Goal: Complete application form

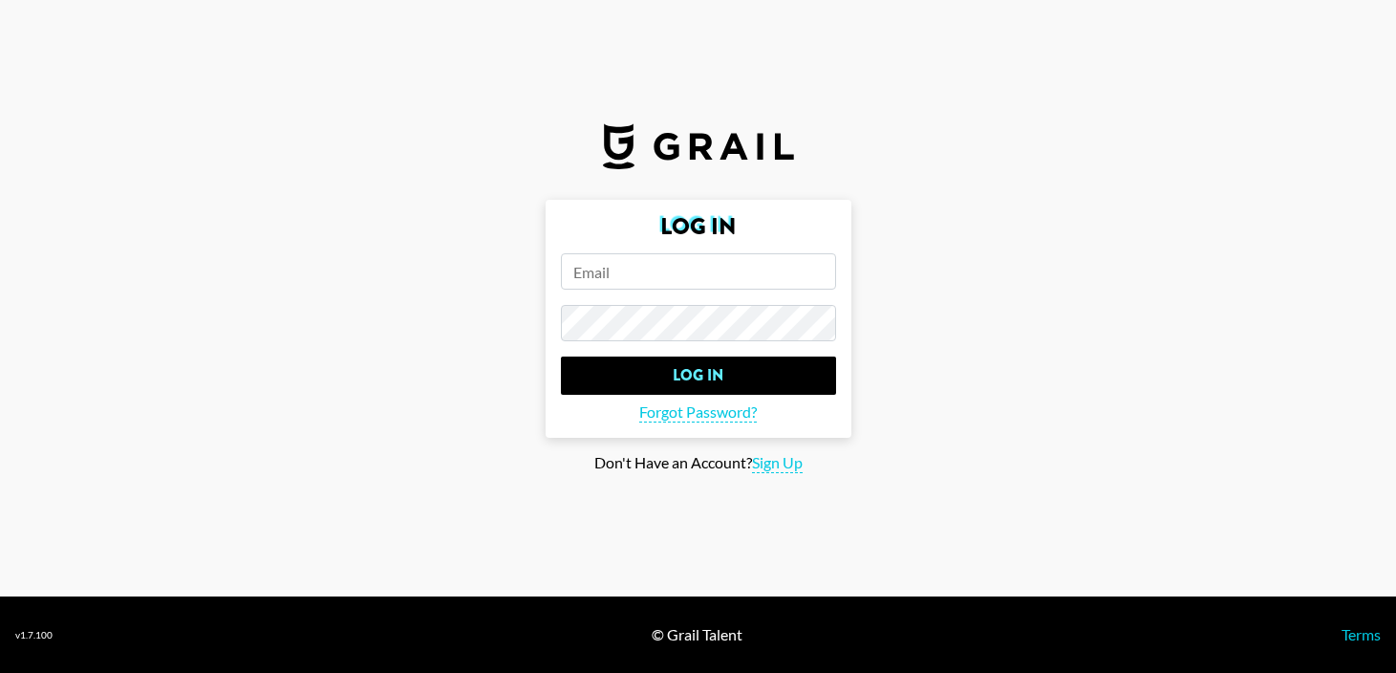
click at [700, 263] on input "email" at bounding box center [698, 271] width 275 height 36
click at [787, 460] on span "Sign Up" at bounding box center [777, 463] width 51 height 20
type input "Sign Up"
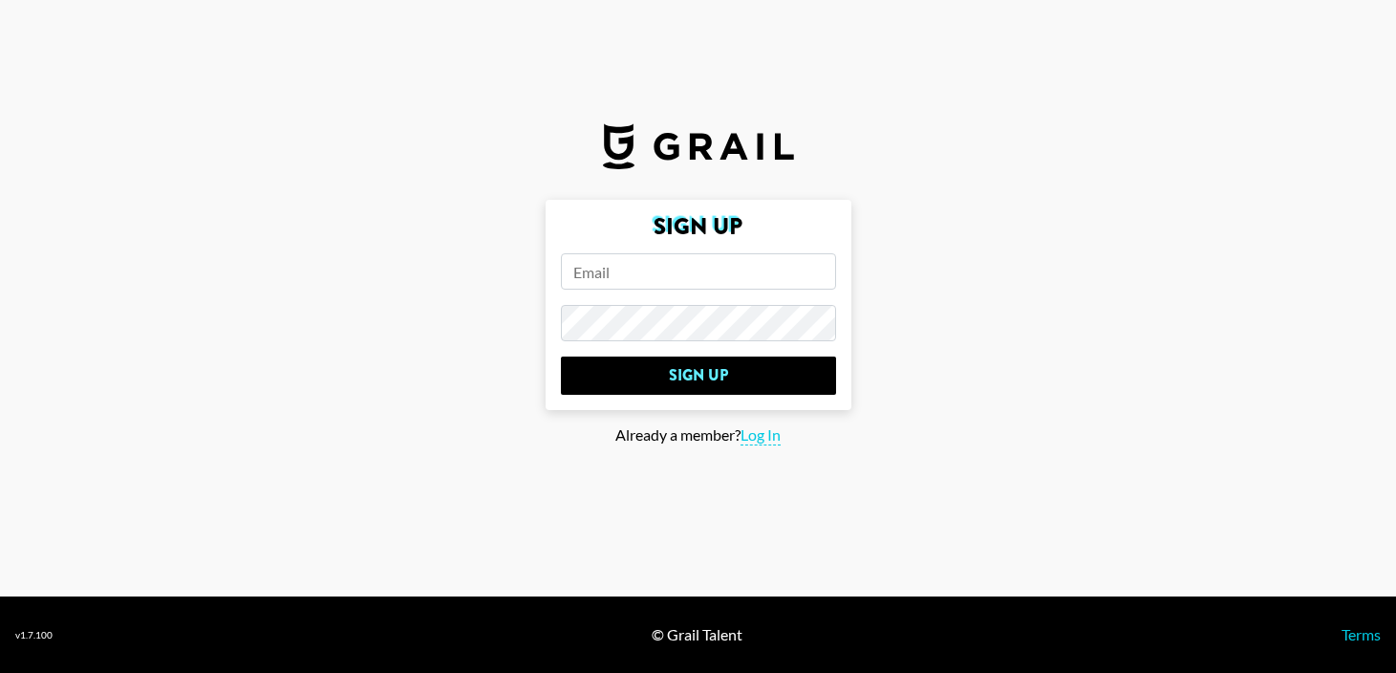
click at [701, 288] on input "email" at bounding box center [698, 271] width 275 height 36
type input "[PERSON_NAME][EMAIL_ADDRESS][DOMAIN_NAME]"
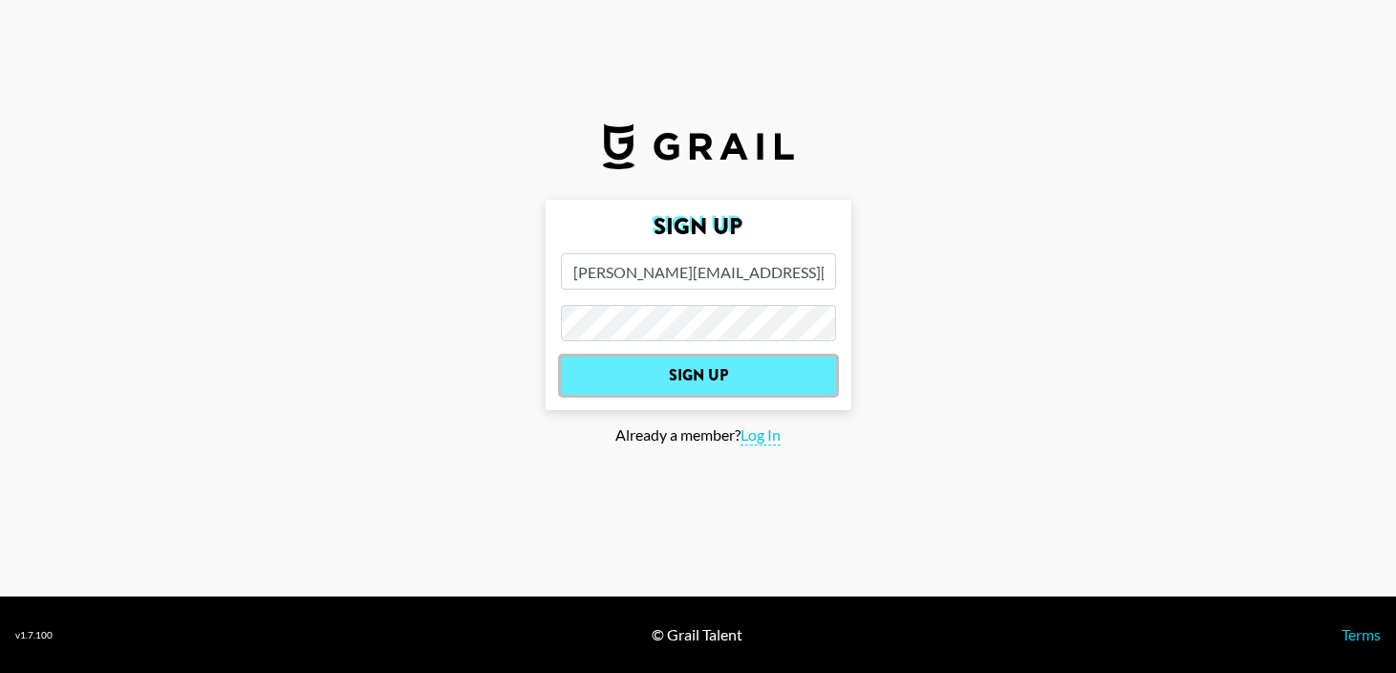
click at [694, 381] on input "Sign Up" at bounding box center [698, 376] width 275 height 38
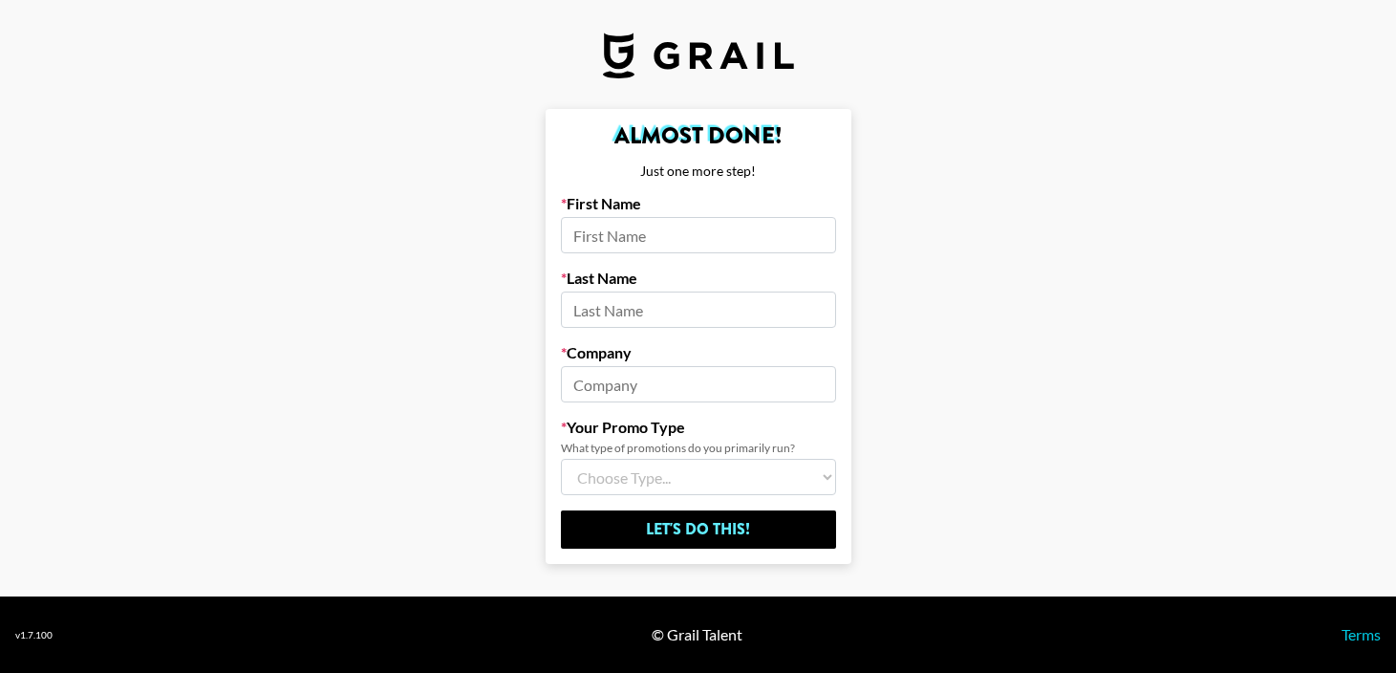
click at [674, 260] on form "Almost Done! Just one more step! First Name Last Name Company Your Promo Type W…" at bounding box center [699, 337] width 306 height 456
click at [654, 232] on input at bounding box center [698, 235] width 275 height 36
type input "[PERSON_NAME]"
type input "f"
type input "[PERSON_NAME]"
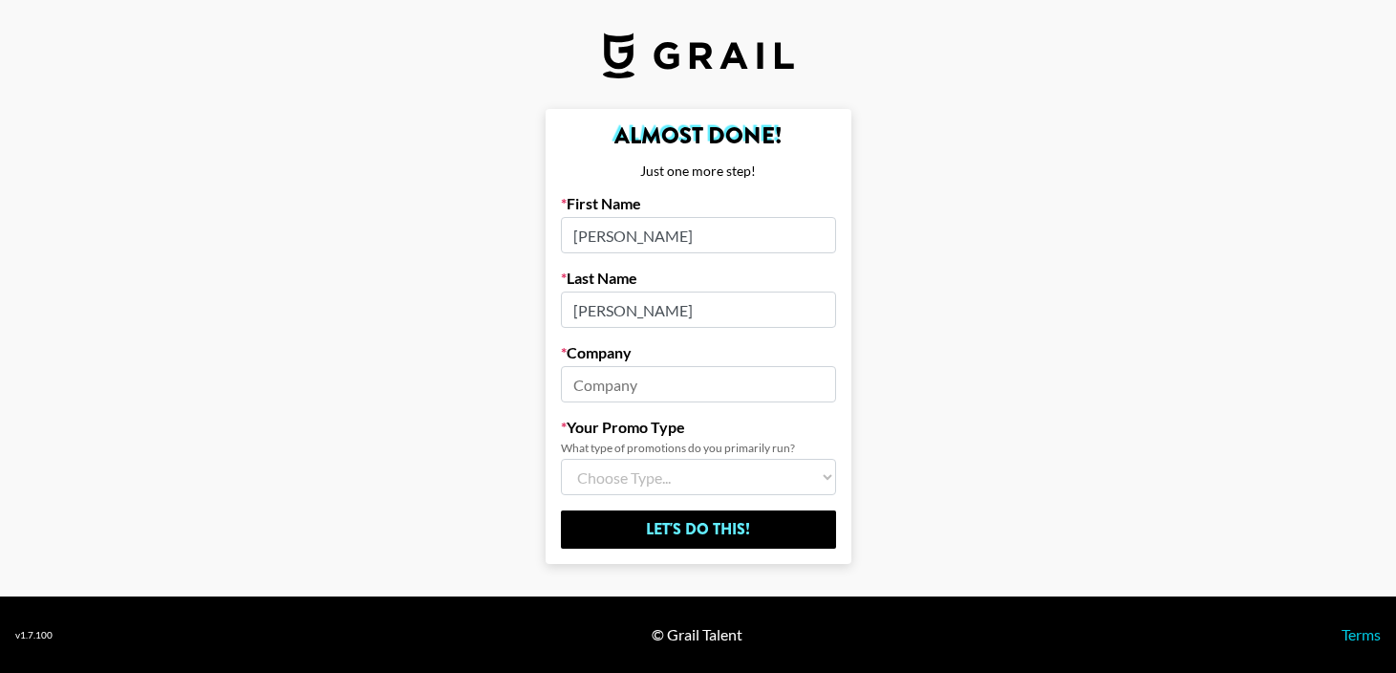
click at [640, 381] on input at bounding box center [698, 384] width 275 height 36
type input "Big other projects"
click at [607, 483] on select "Choose Type... Song Promos Brand Promos Both (I work at an Agency)" at bounding box center [698, 477] width 275 height 36
select select "Song"
click at [561, 459] on select "Choose Type... Song Promos Brand Promos Both (I work at an Agency)" at bounding box center [698, 477] width 275 height 36
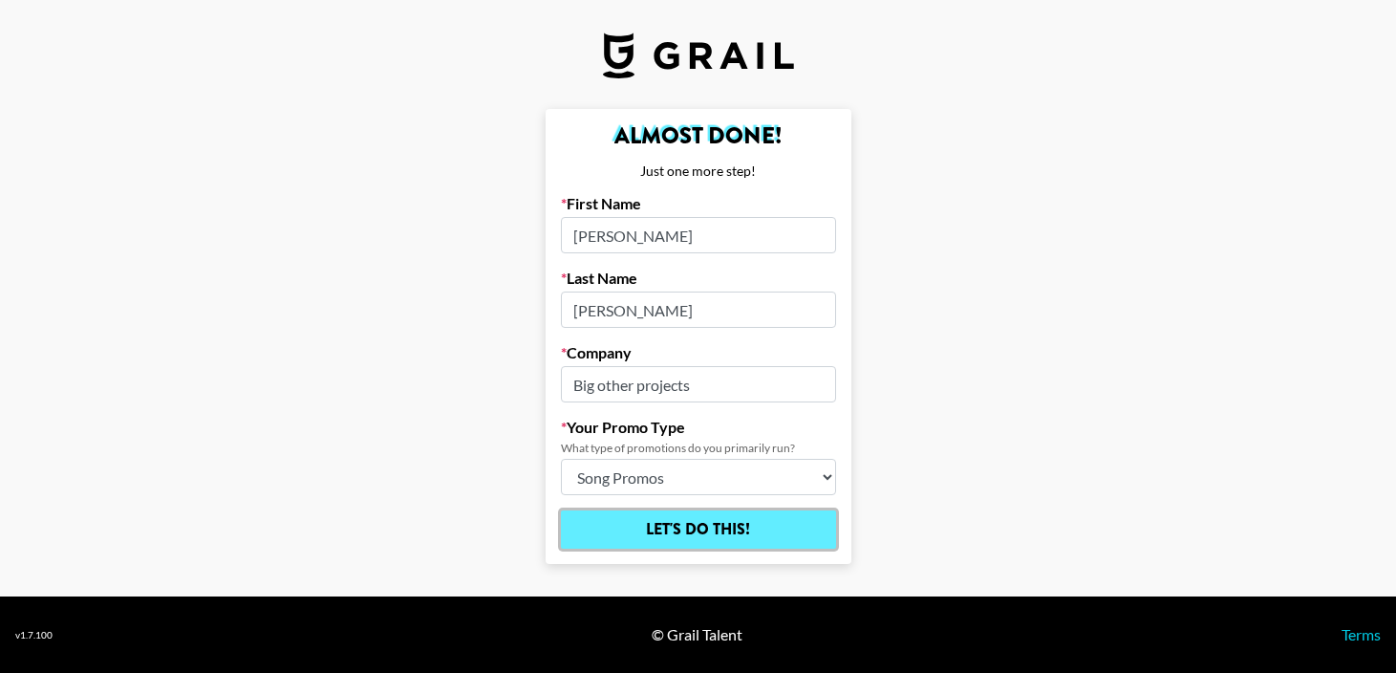
click at [687, 531] on input "Let's Do This!" at bounding box center [698, 529] width 275 height 38
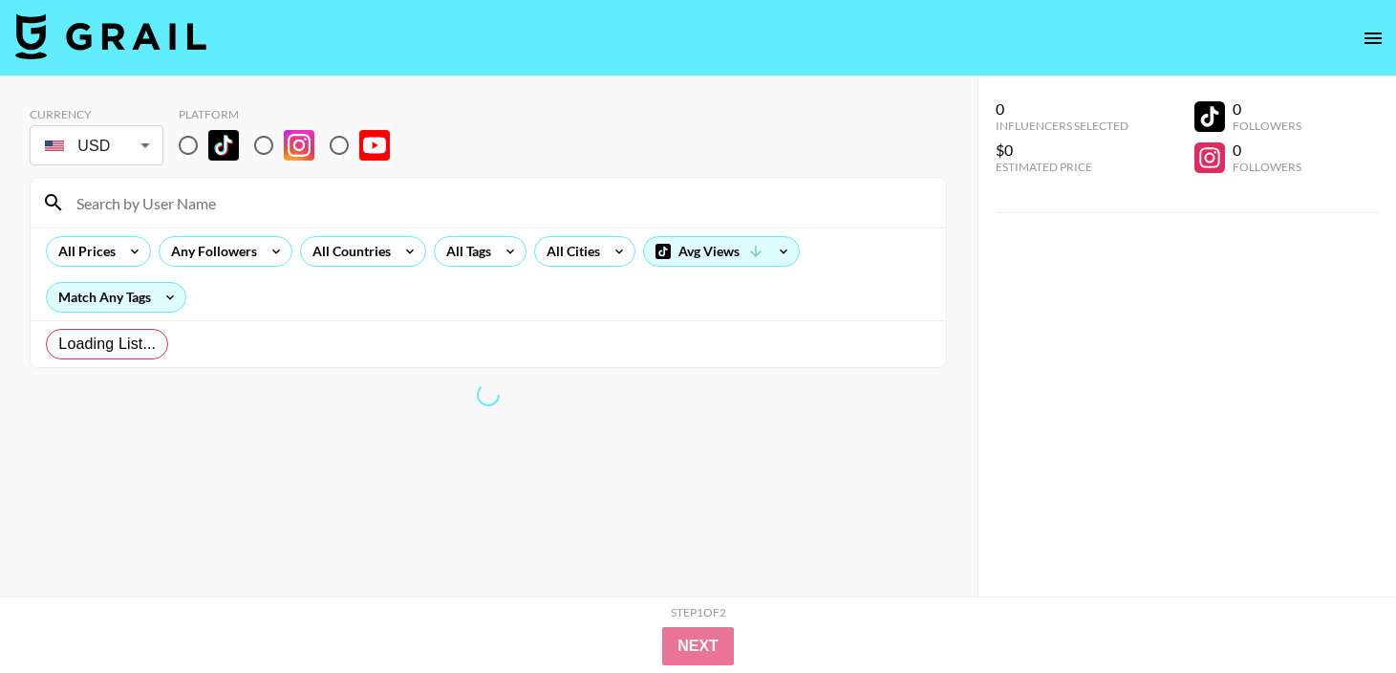
radio input "true"
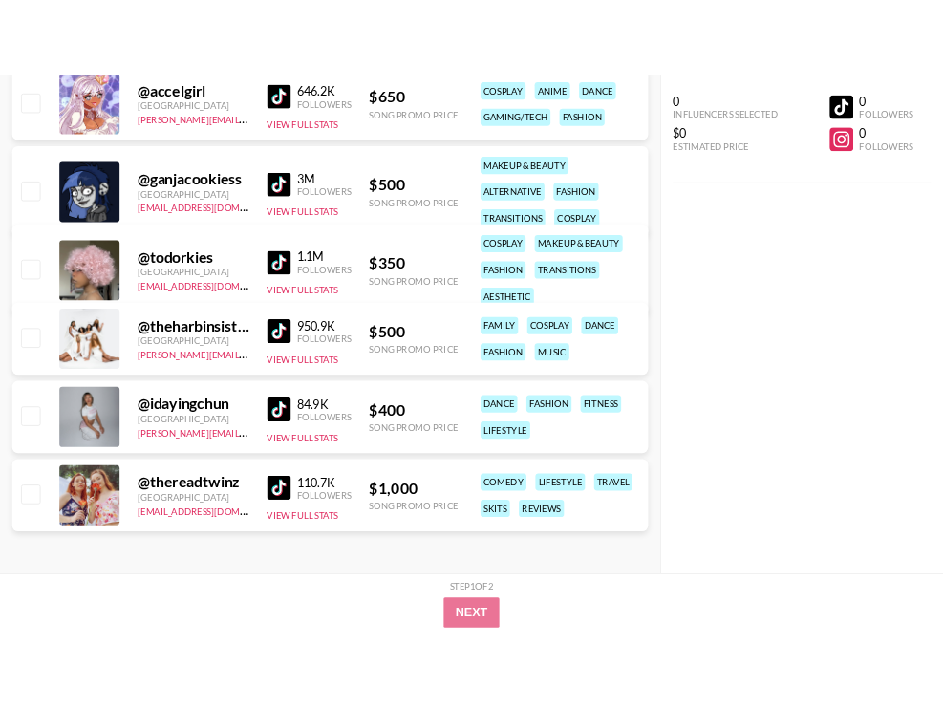
scroll to position [1212, 0]
